Goal: Navigation & Orientation: Find specific page/section

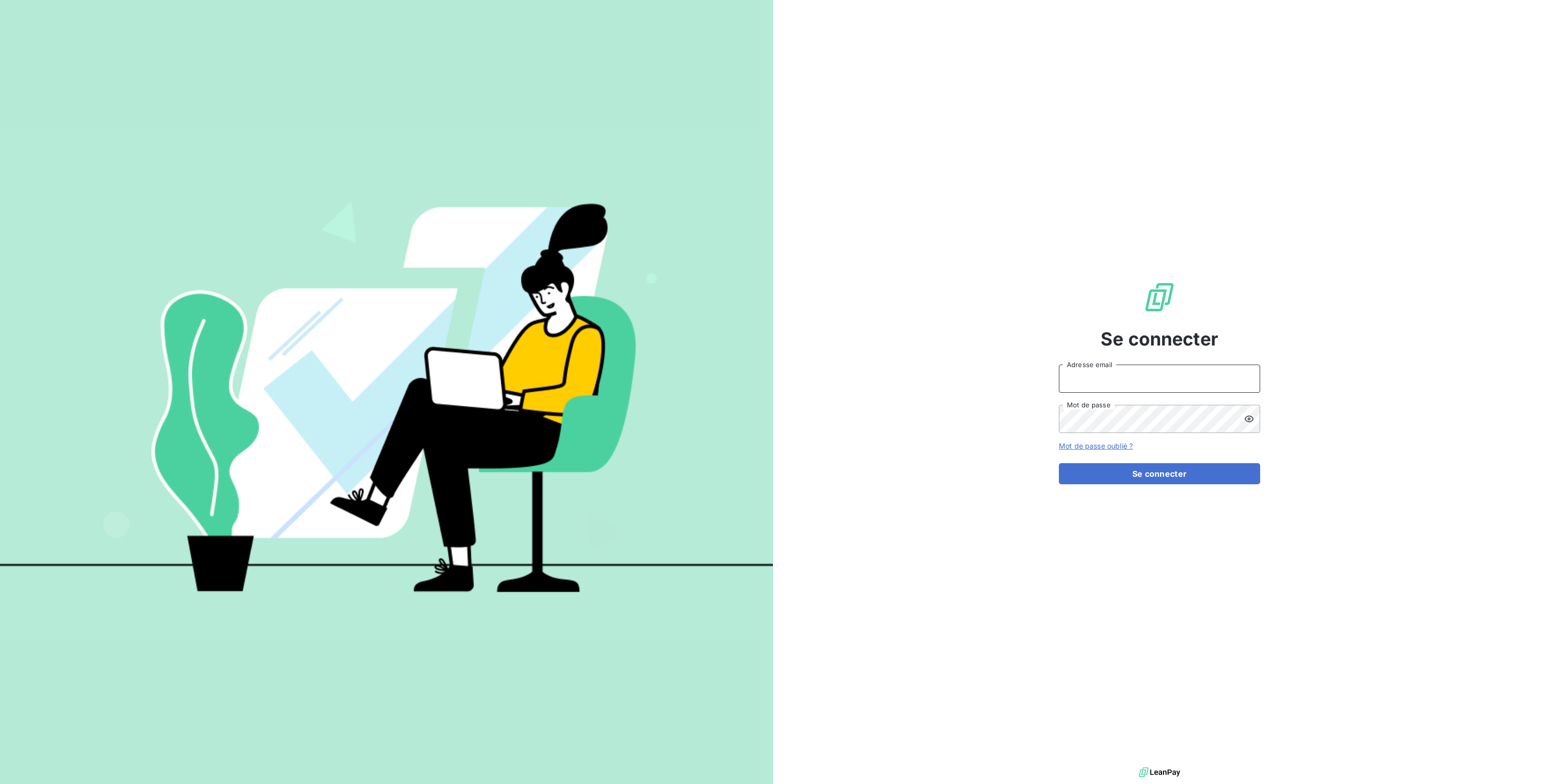
click at [1094, 380] on input "Adresse email" at bounding box center [1160, 378] width 201 height 28
type input "nathalie.sodifo@gmail.com"
click at [1163, 469] on button "Se connecter" at bounding box center [1160, 473] width 201 height 21
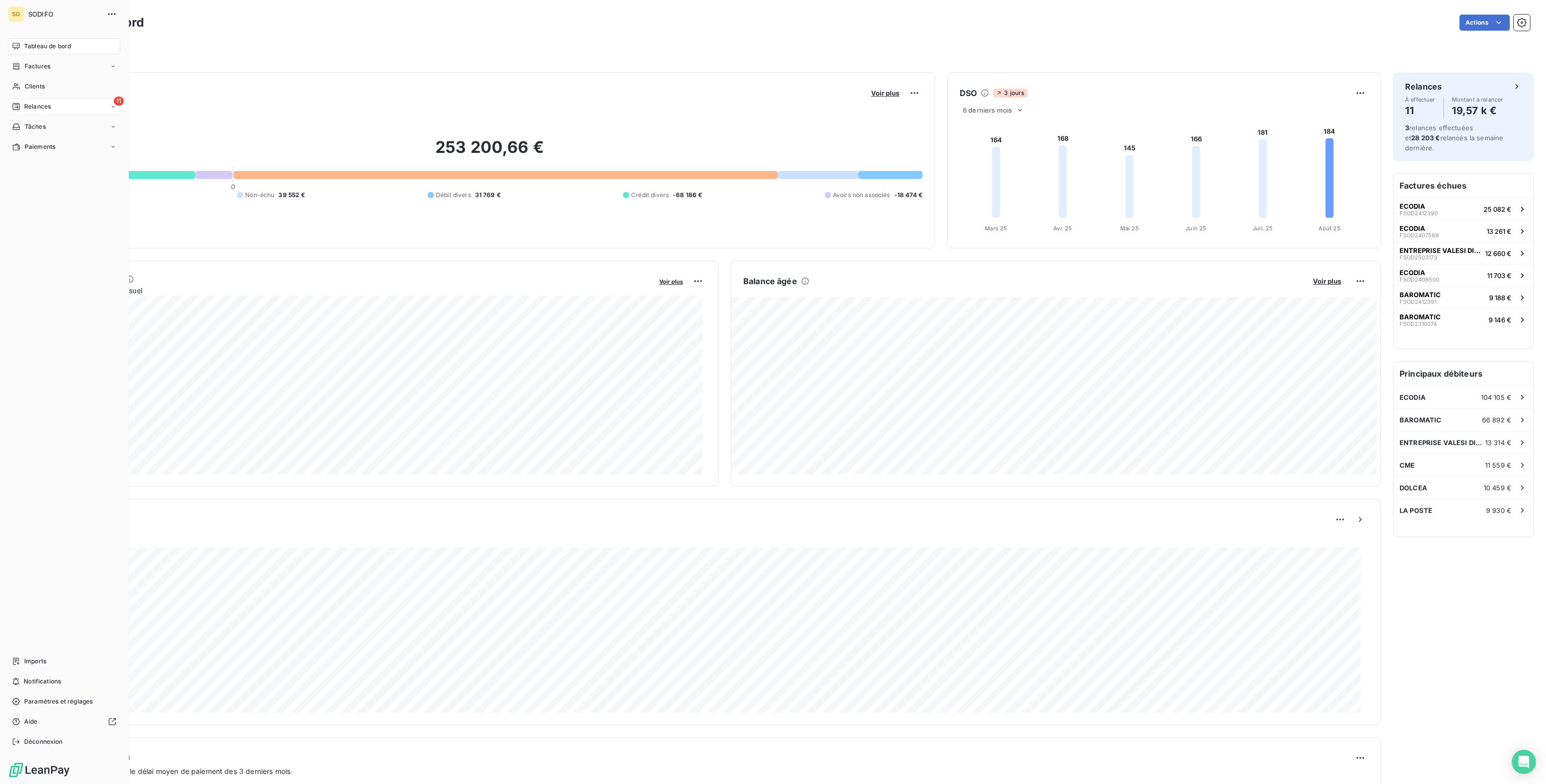
click at [34, 107] on span "Relances" at bounding box center [37, 107] width 26 height 9
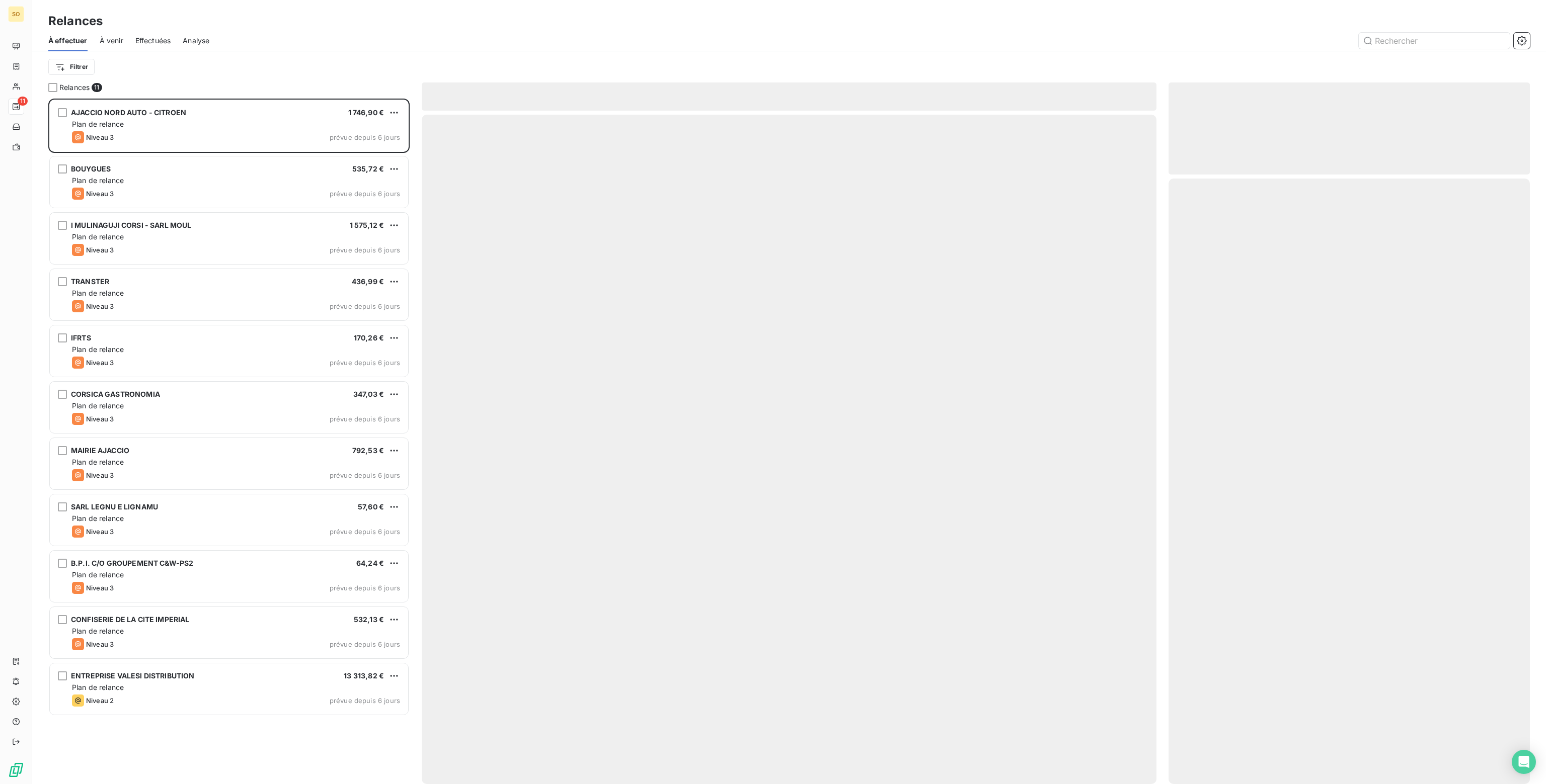
scroll to position [678, 354]
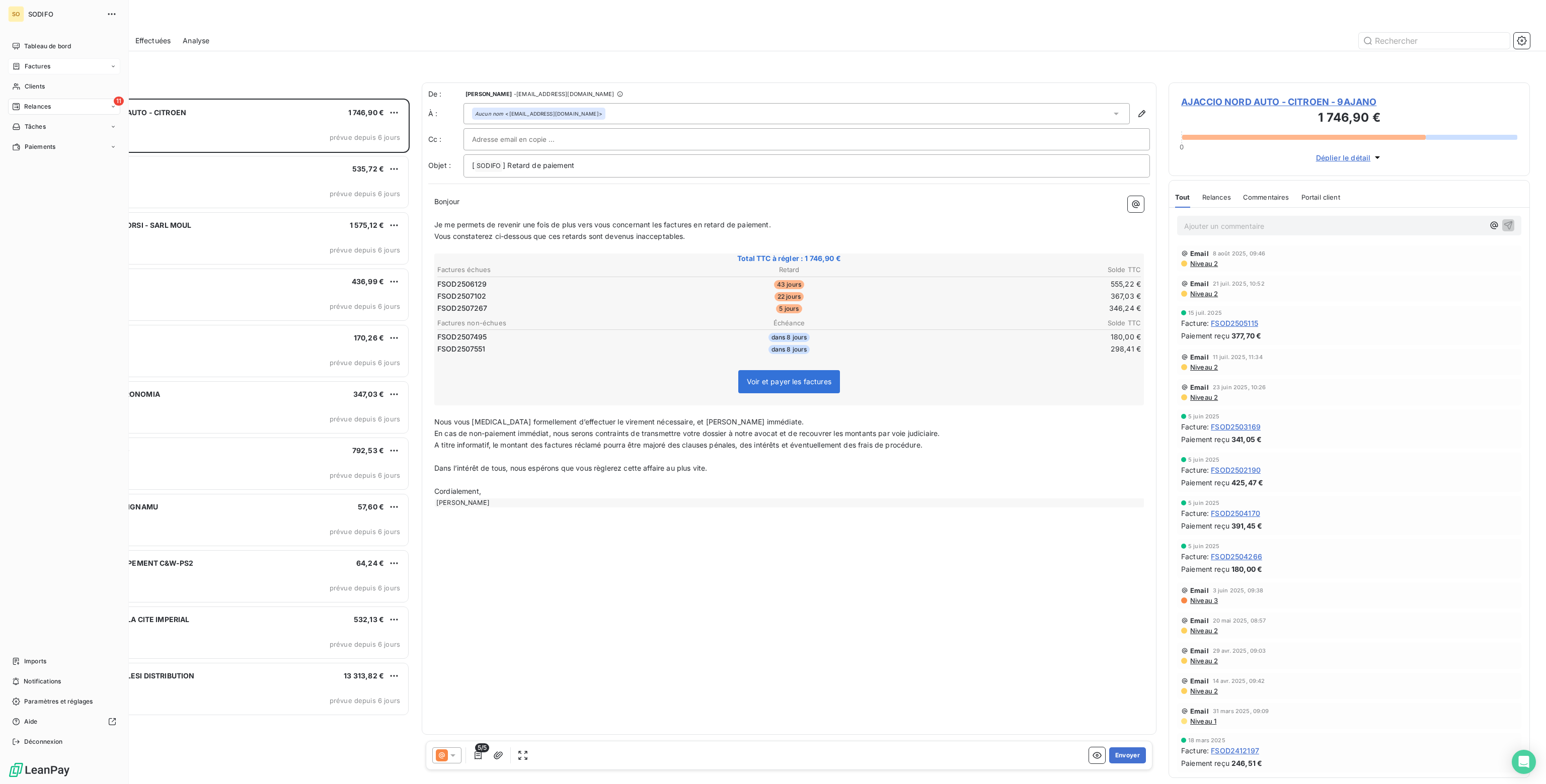
click at [29, 68] on span "Factures" at bounding box center [37, 66] width 25 height 9
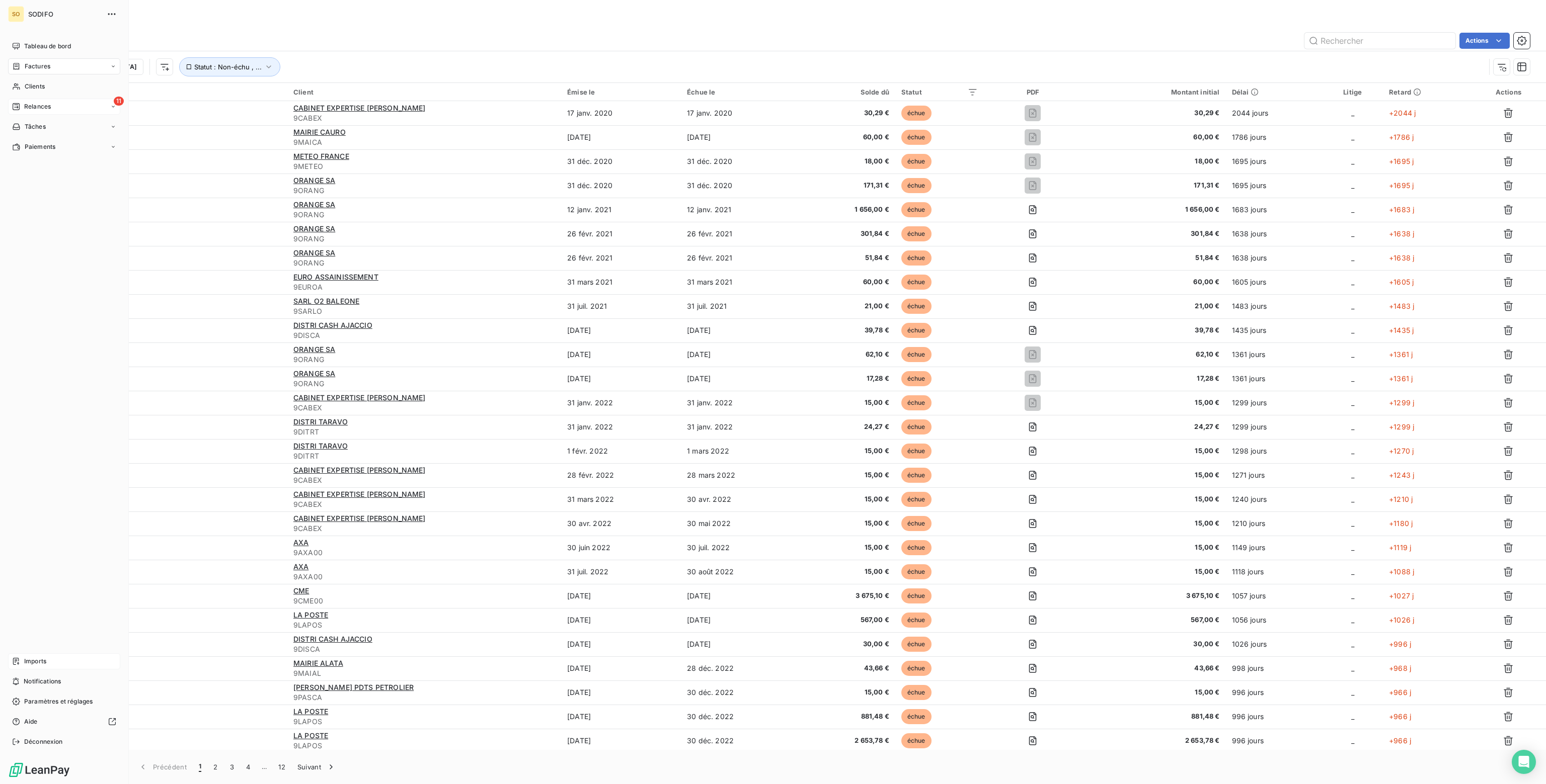
click at [31, 663] on span "Imports" at bounding box center [35, 662] width 22 height 9
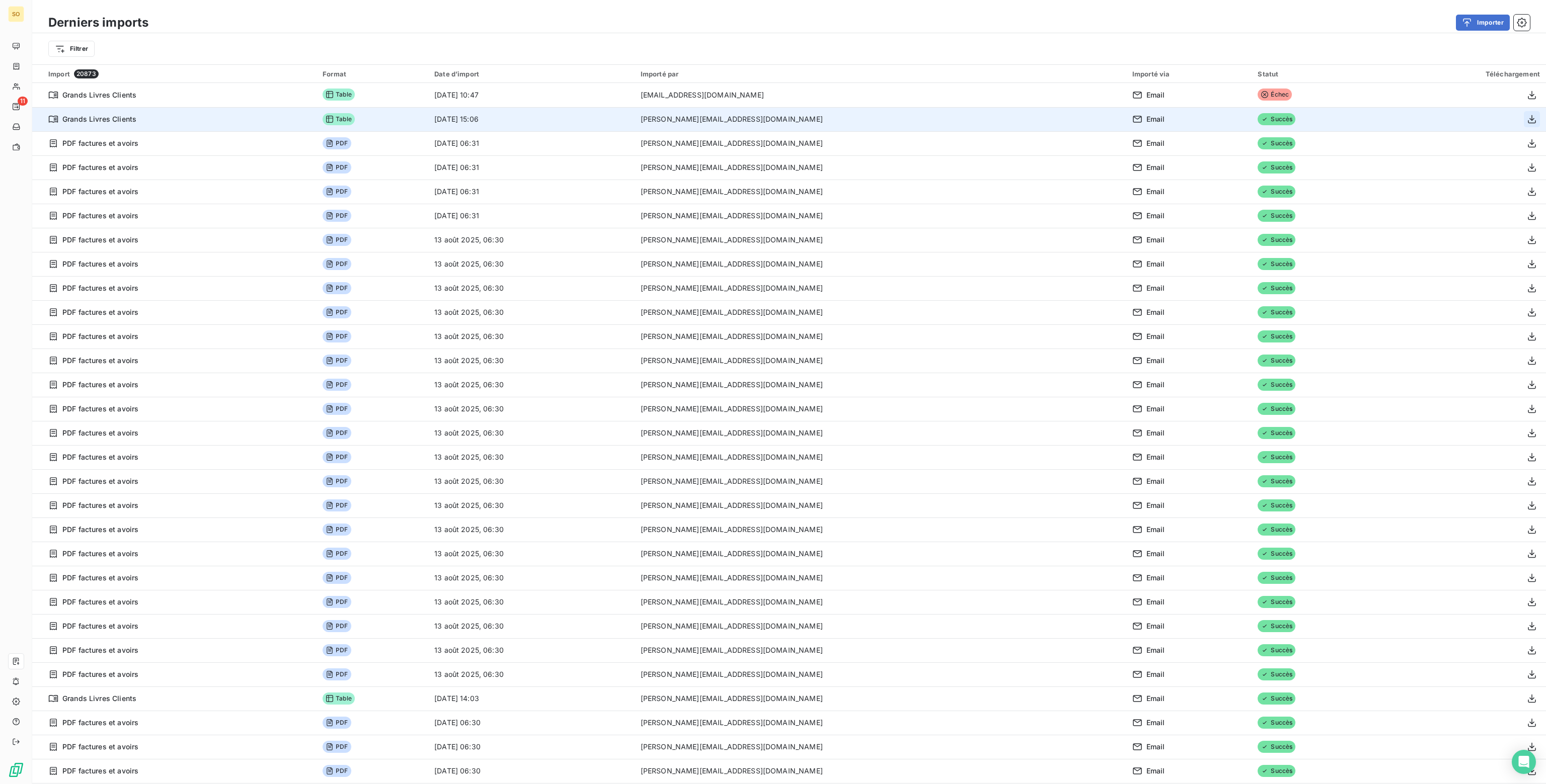
click at [1527, 120] on icon "button" at bounding box center [1531, 119] width 10 height 10
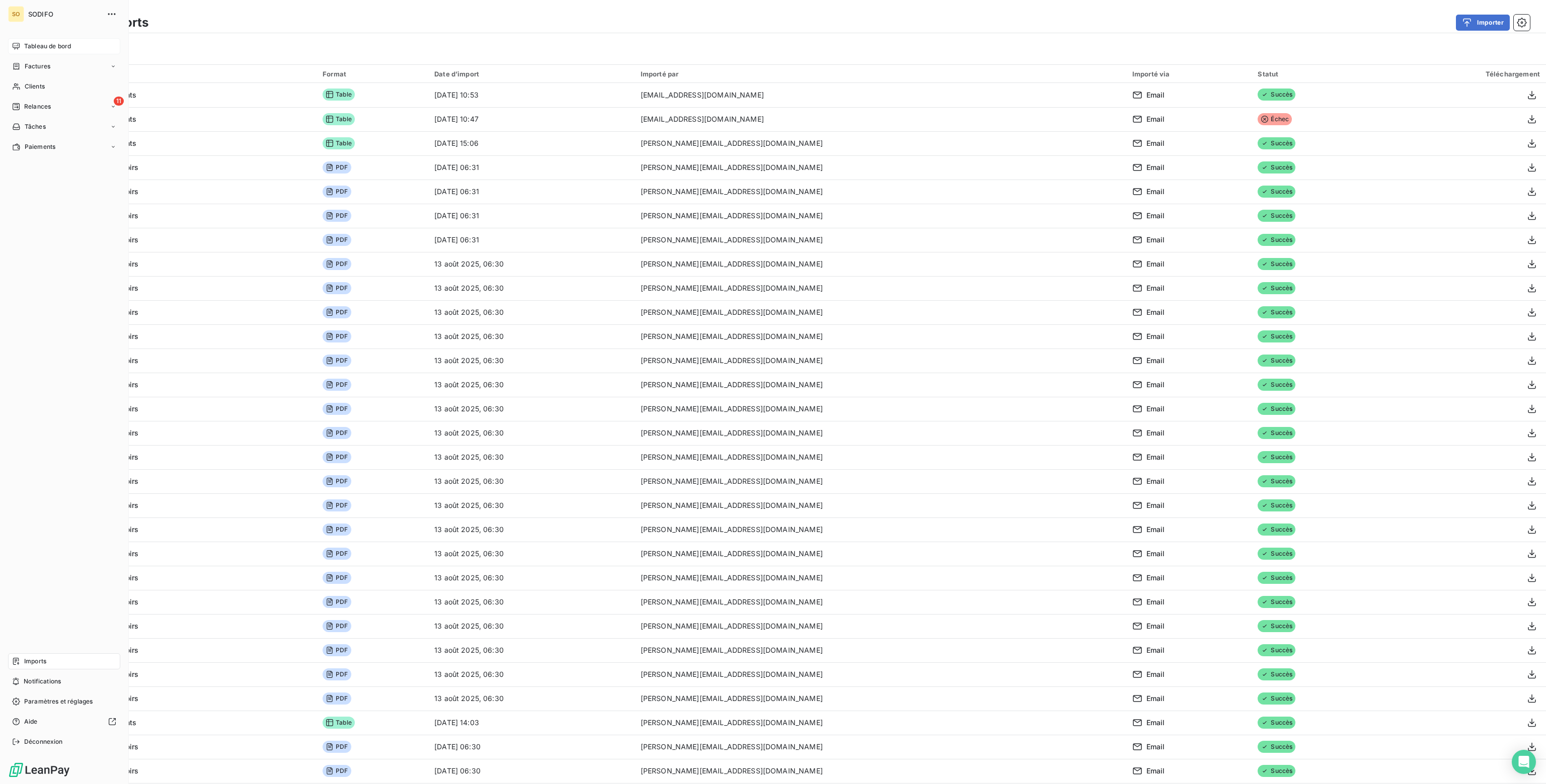
click at [24, 43] on span "Tableau de bord" at bounding box center [48, 46] width 47 height 9
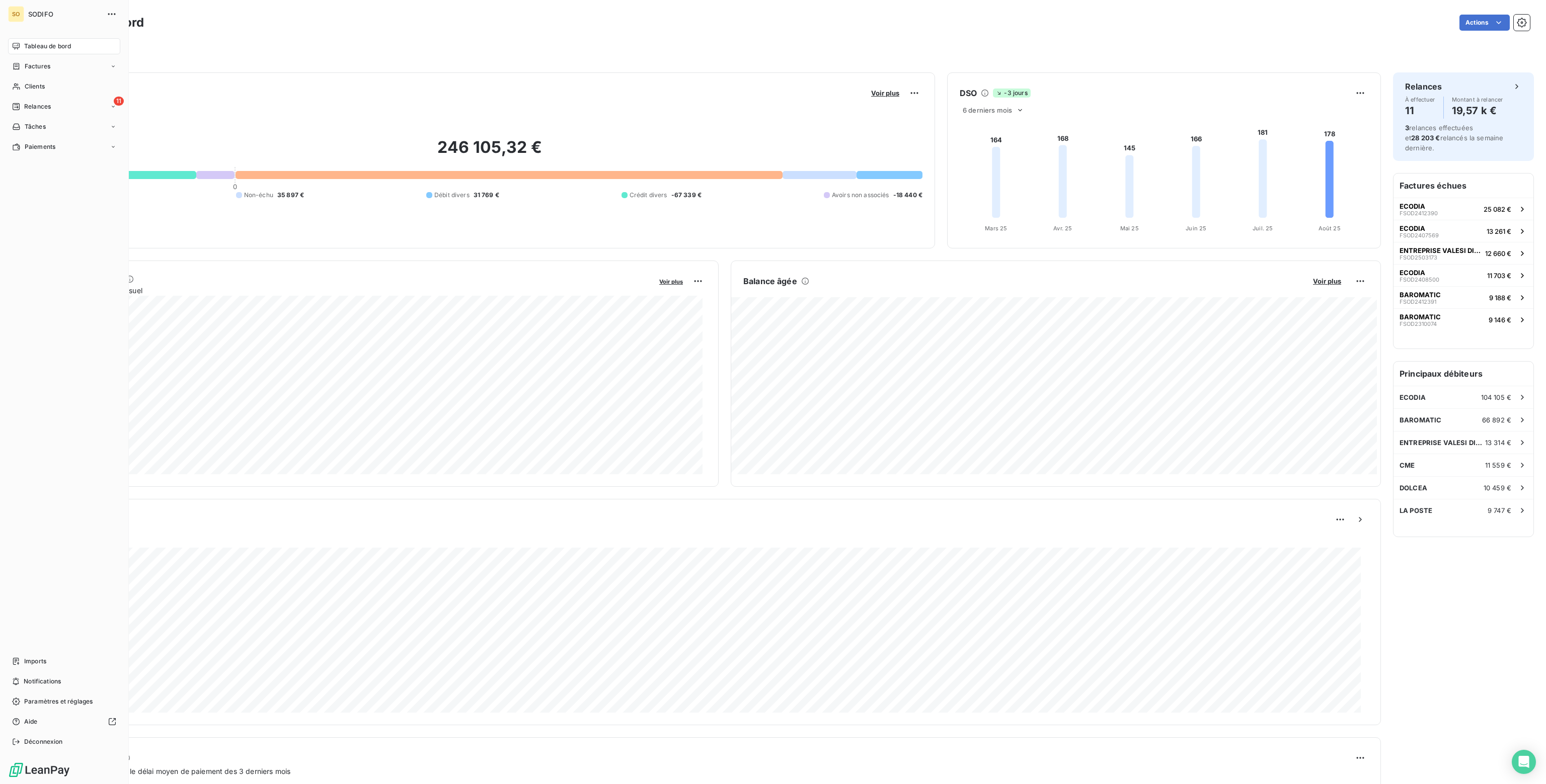
click at [8, 428] on div "Tableau de bord Factures Clients 11 Relances Tâches Paiements Imports Notificat…" at bounding box center [64, 393] width 112 height 711
